Goal: Task Accomplishment & Management: Manage account settings

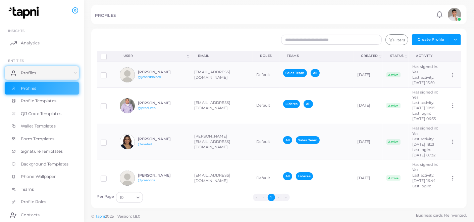
click at [354, 14] on div "PROFILES" at bounding box center [264, 16] width 339 height 7
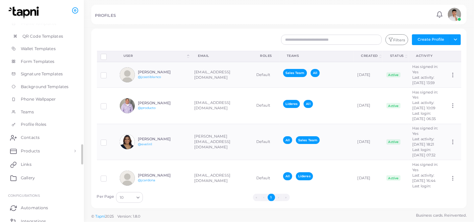
scroll to position [80, 0]
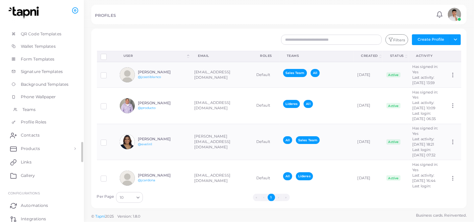
click at [36, 112] on link "Teams" at bounding box center [42, 109] width 74 height 13
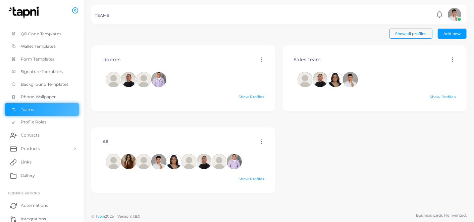
click at [308, 130] on div "Líderes Edit Delete Show Profiles Sales Team Edit Delete Show Profiles All Edit…" at bounding box center [279, 127] width 383 height 164
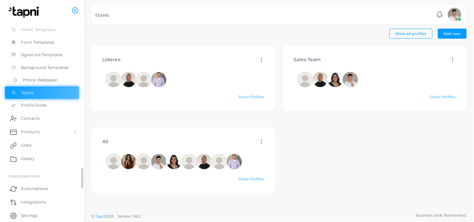
scroll to position [97, 0]
click at [22, 145] on span "Links" at bounding box center [27, 145] width 11 height 6
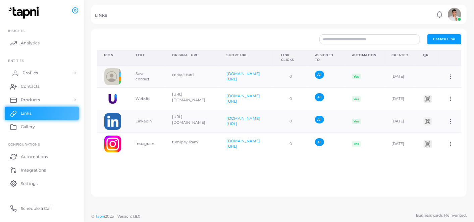
click at [21, 74] on link "Profiles" at bounding box center [42, 72] width 74 height 13
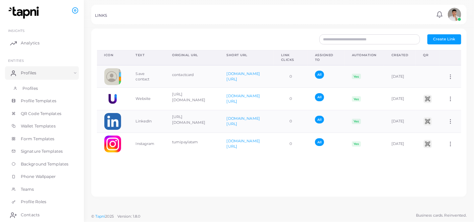
click at [28, 89] on span "Profiles" at bounding box center [29, 88] width 15 height 6
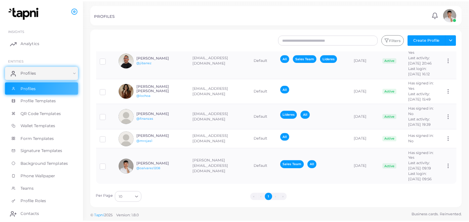
scroll to position [235, 0]
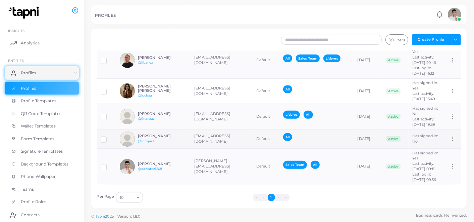
click at [432, 136] on div "Has signed in: No" at bounding box center [428, 138] width 30 height 11
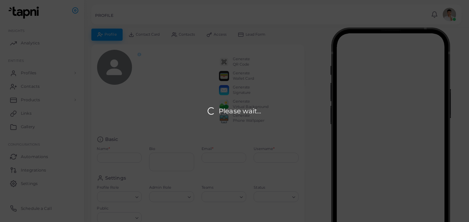
type input "**********"
type input "*******"
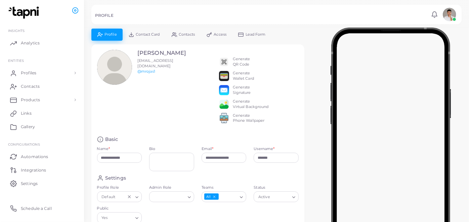
click at [144, 32] on link "Contact Card" at bounding box center [144, 35] width 43 height 12
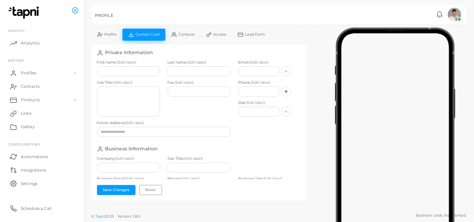
click at [112, 31] on link "Profile" at bounding box center [106, 35] width 31 height 12
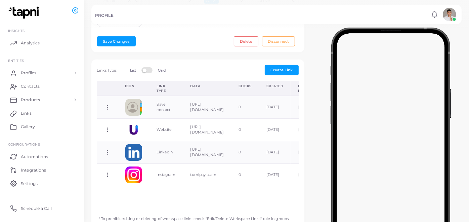
scroll to position [196, 0]
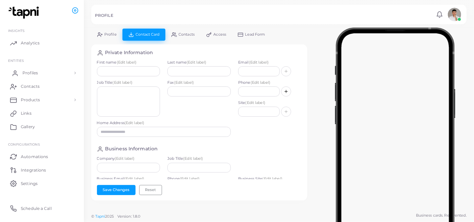
click at [30, 74] on span "Profiles" at bounding box center [29, 73] width 15 height 6
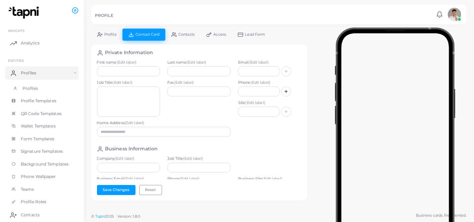
click at [30, 85] on span "Profiles" at bounding box center [29, 88] width 15 height 6
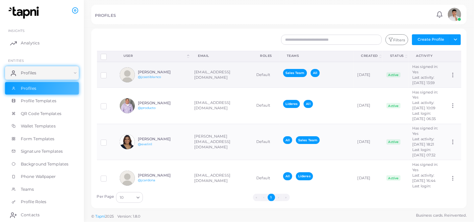
click at [453, 75] on circle at bounding box center [453, 75] width 1 height 1
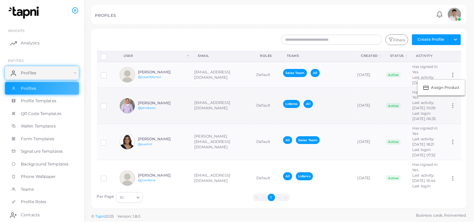
click at [452, 108] on icon at bounding box center [453, 105] width 6 height 6
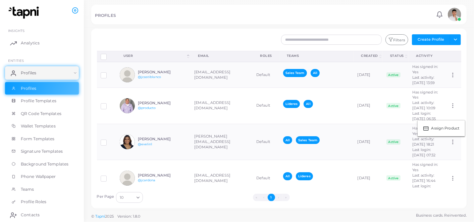
click at [459, 107] on div "Disconnect Profiles Delete Profile Show Selections Download QRs User (Click to …" at bounding box center [279, 119] width 372 height 137
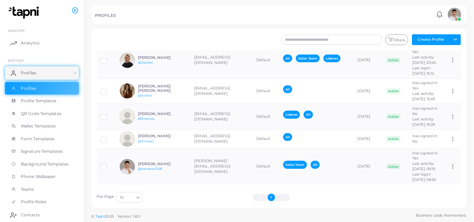
scroll to position [197, 0]
